Goal: Communication & Community: Answer question/provide support

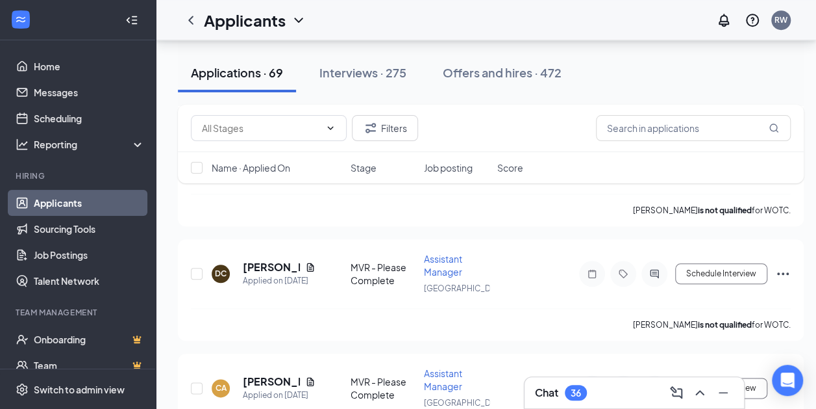
scroll to position [339, 0]
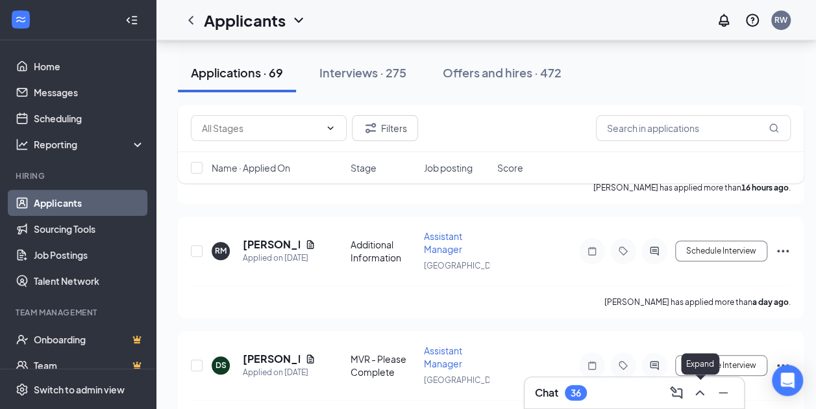
click at [696, 390] on icon "ChevronUp" at bounding box center [700, 393] width 16 height 16
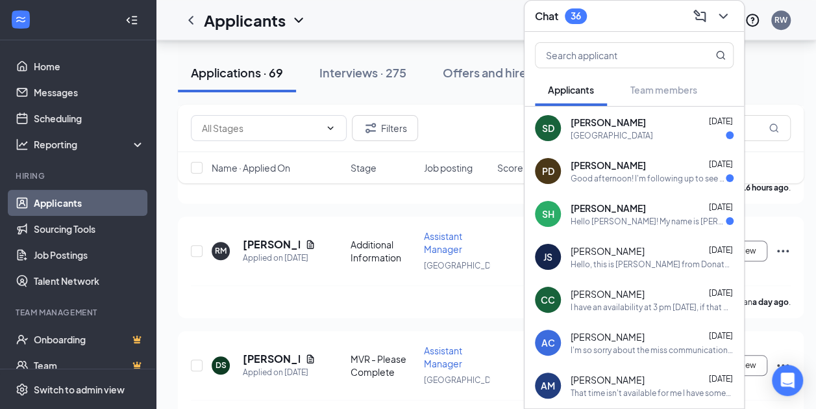
click at [613, 216] on div "Hello [PERSON_NAME]! My name is [PERSON_NAME], nice to meet you! I'm available …" at bounding box center [648, 221] width 155 height 11
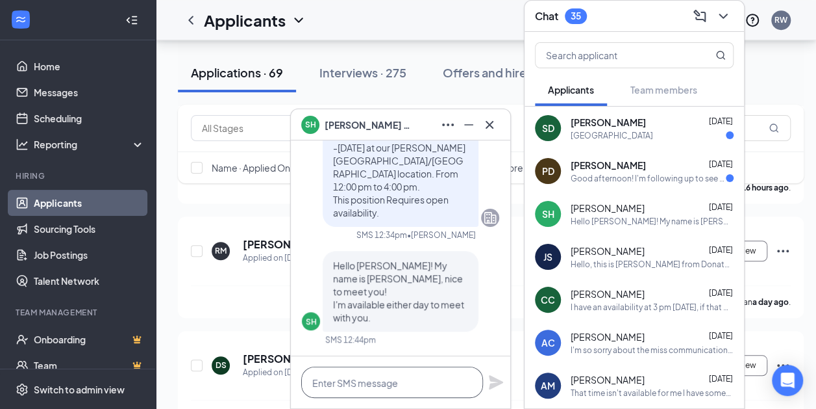
click at [384, 382] on textarea at bounding box center [392, 381] width 182 height 31
click at [664, 158] on div "[PERSON_NAME] [DATE]" at bounding box center [652, 164] width 163 height 13
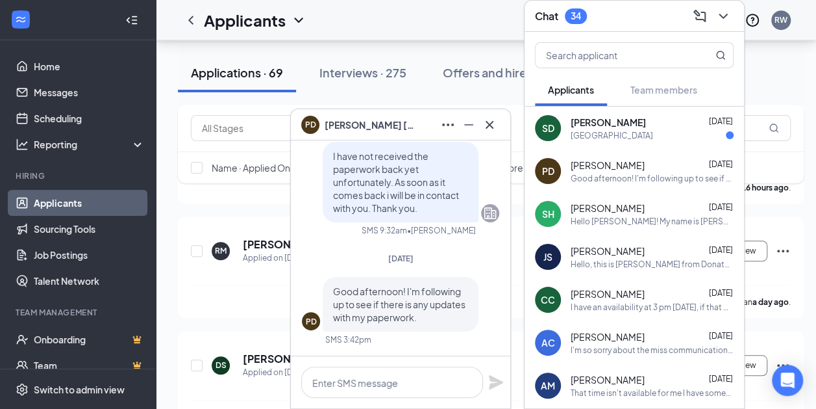
click at [641, 118] on div "[PERSON_NAME] [DATE]" at bounding box center [652, 122] width 163 height 13
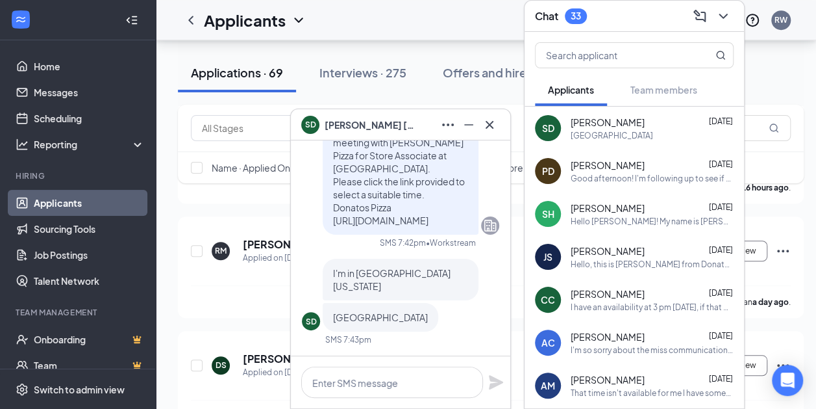
click at [626, 216] on div "Hello [PERSON_NAME]! My name is [PERSON_NAME], nice to meet you! I'm available …" at bounding box center [652, 221] width 163 height 11
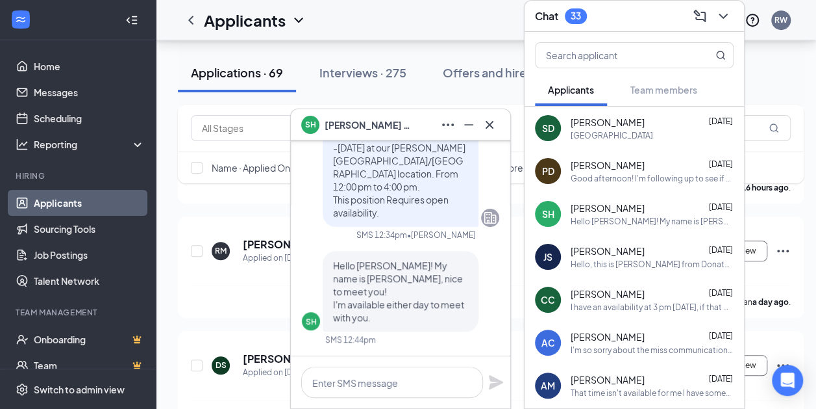
click at [627, 246] on span "[PERSON_NAME]" at bounding box center [608, 250] width 74 height 13
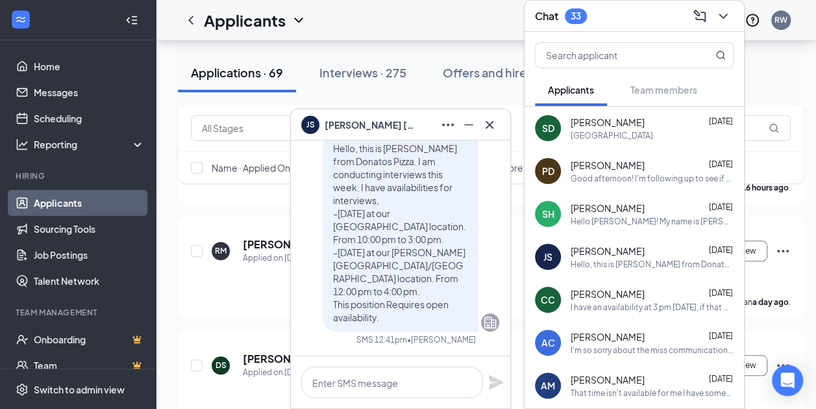
click at [627, 201] on span "[PERSON_NAME]" at bounding box center [608, 207] width 74 height 13
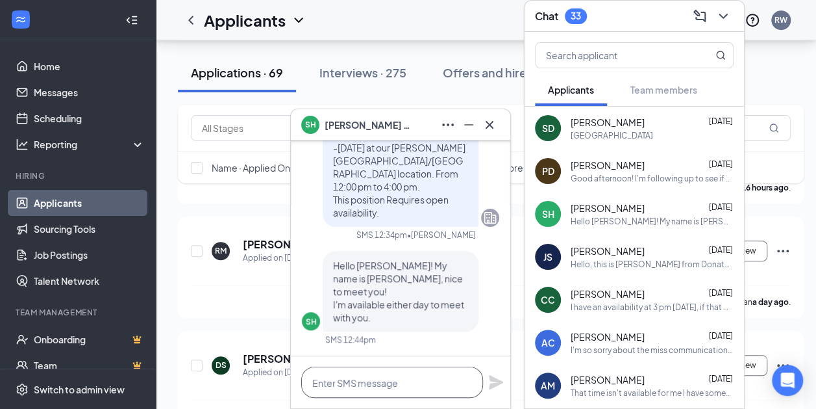
click at [373, 378] on textarea at bounding box center [392, 381] width 182 height 31
type textarea "I"
type textarea "i"
click at [367, 382] on textarea "Is [DATE] at 2" at bounding box center [392, 381] width 182 height 31
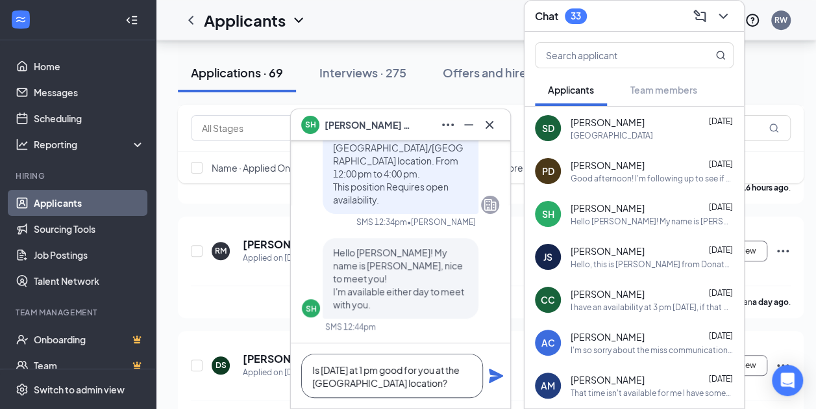
type textarea "Is [DATE] at 1 pm good for you at the [GEOGRAPHIC_DATA] location?"
click at [495, 369] on icon "Plane" at bounding box center [496, 376] width 16 height 16
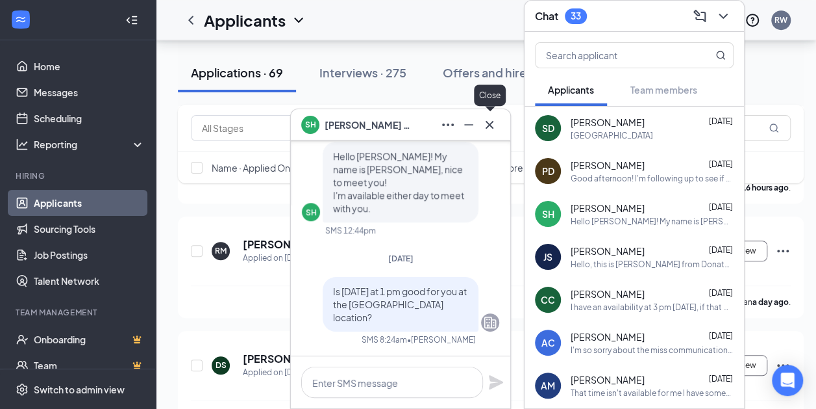
click at [489, 119] on icon "Cross" at bounding box center [490, 125] width 16 height 16
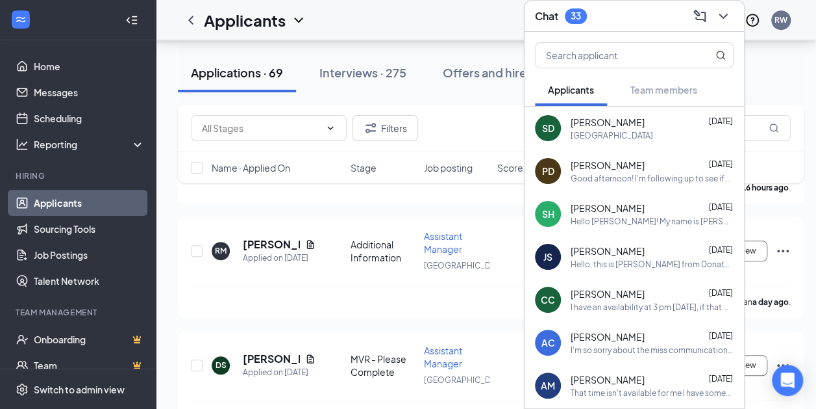
click at [722, 8] on icon "ChevronDown" at bounding box center [724, 16] width 16 height 16
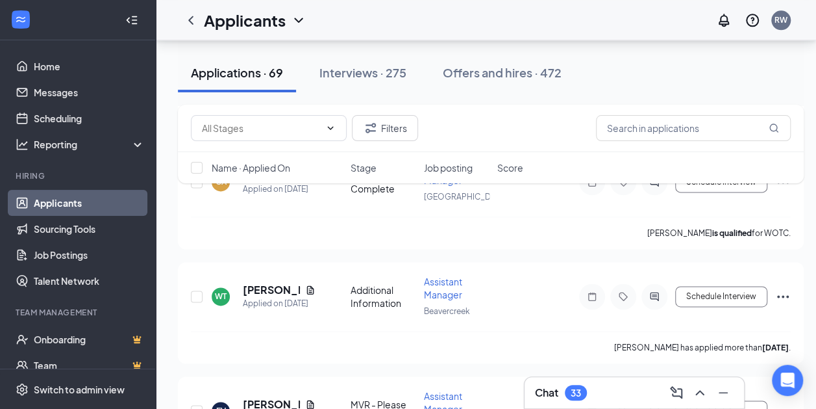
scroll to position [771, 0]
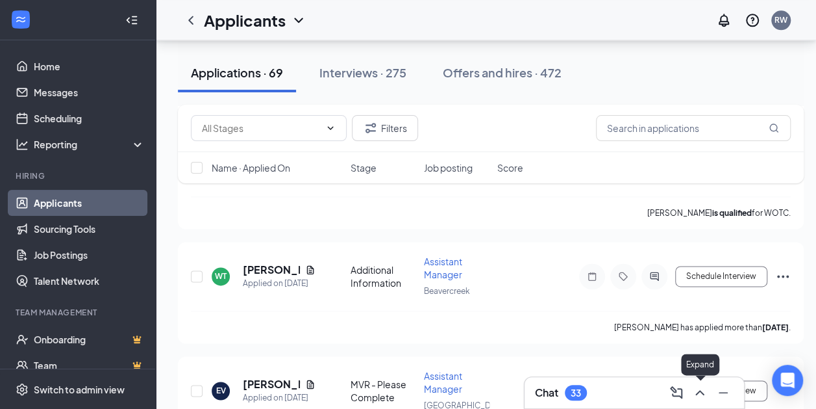
click at [696, 390] on icon "ChevronUp" at bounding box center [700, 393] width 16 height 16
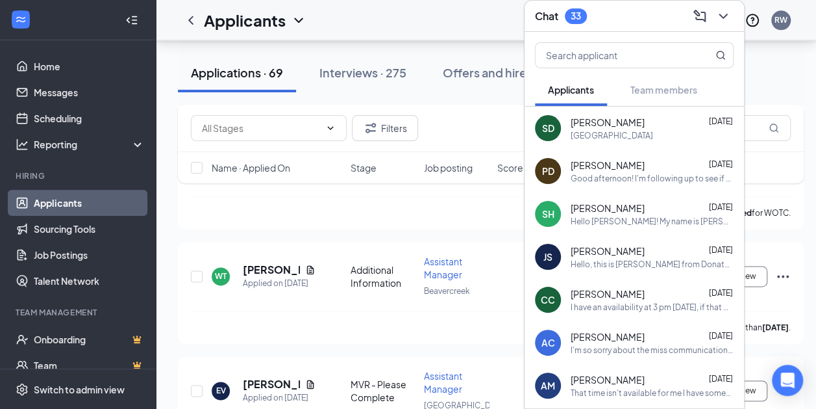
click at [727, 8] on icon "ChevronDown" at bounding box center [724, 16] width 16 height 16
